Goal: Task Accomplishment & Management: Manage account settings

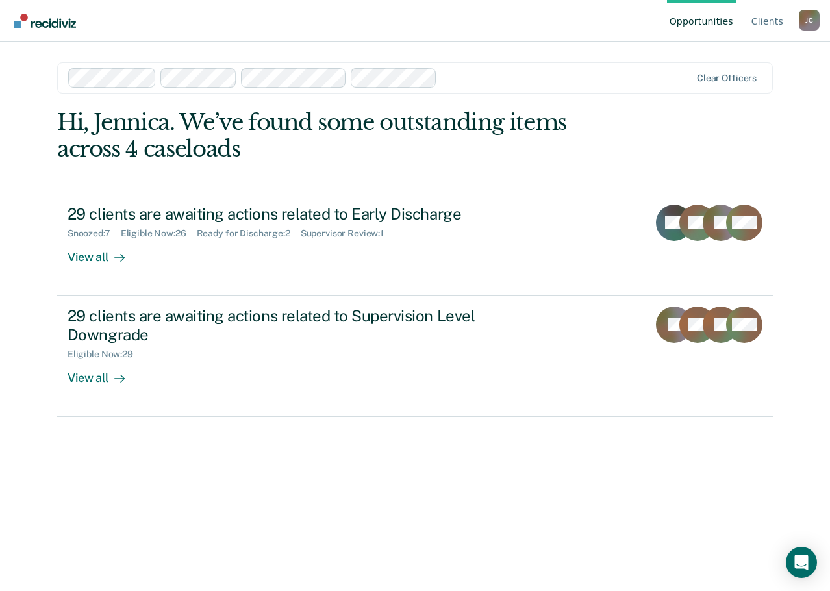
click at [351, 479] on div "Hi, Jennica. We’ve found some outstanding items across 4 caseloads 29 clients a…" at bounding box center [414, 331] width 715 height 445
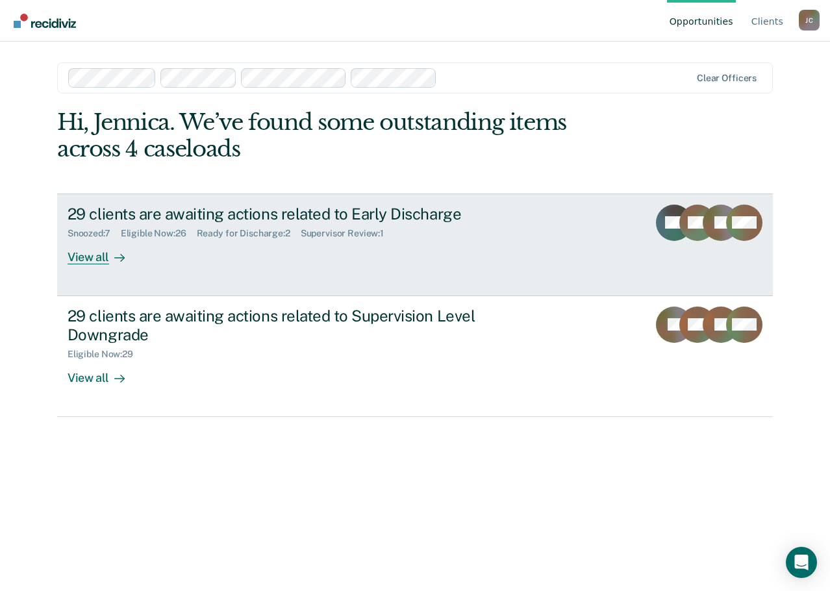
click at [217, 258] on div "29 clients are awaiting actions related to Early Discharge Snoozed : 7 Eligible…" at bounding box center [311, 234] width 487 height 60
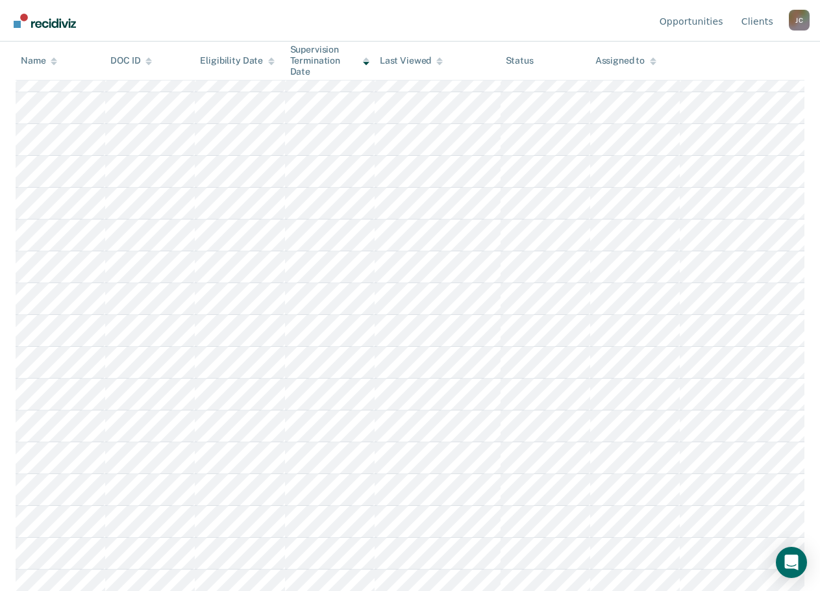
scroll to position [33, 0]
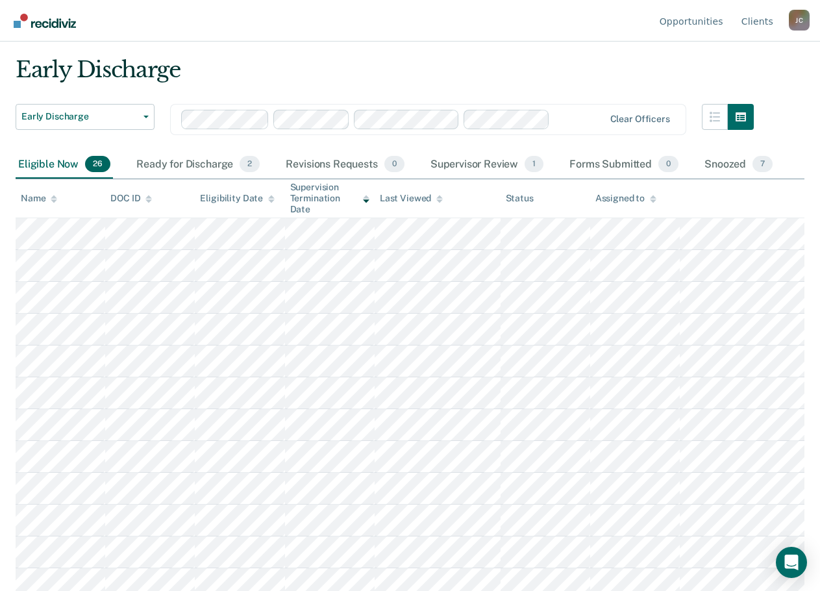
click at [654, 199] on icon at bounding box center [653, 199] width 6 height 8
